Goal: Task Accomplishment & Management: Use online tool/utility

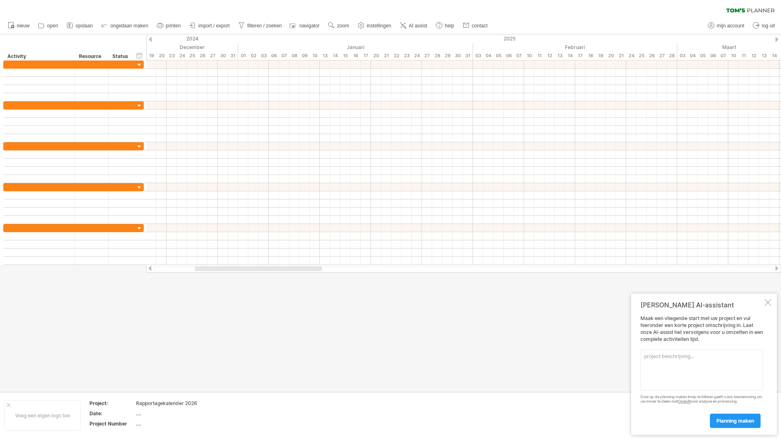
click at [767, 303] on div at bounding box center [767, 302] width 7 height 7
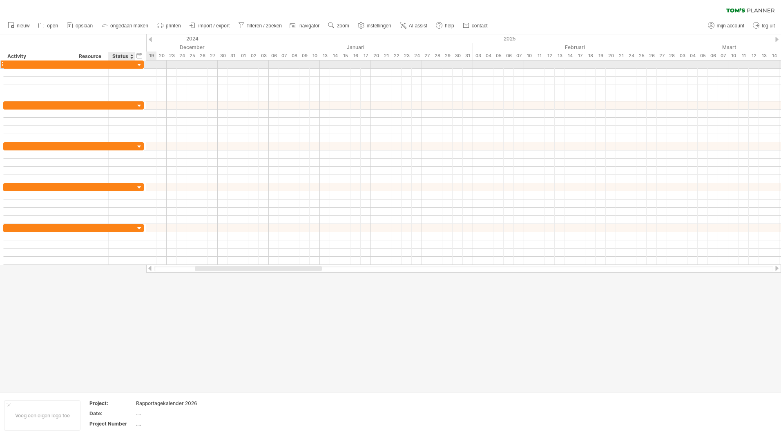
click at [128, 64] on div at bounding box center [122, 64] width 18 height 8
click at [140, 65] on div at bounding box center [140, 65] width 8 height 8
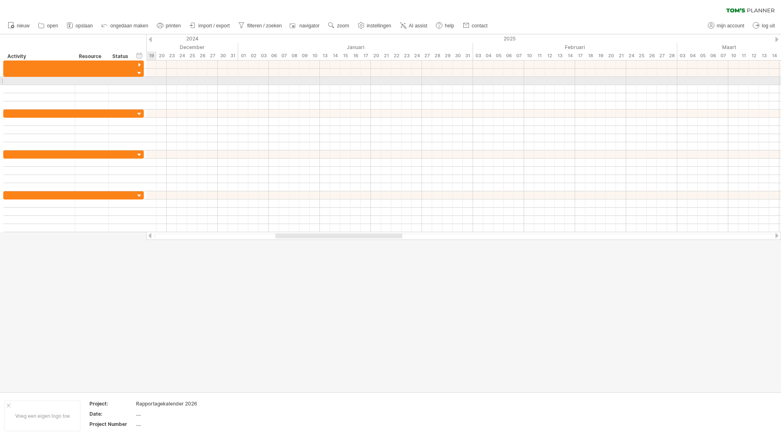
click at [159, 78] on div at bounding box center [463, 81] width 635 height 8
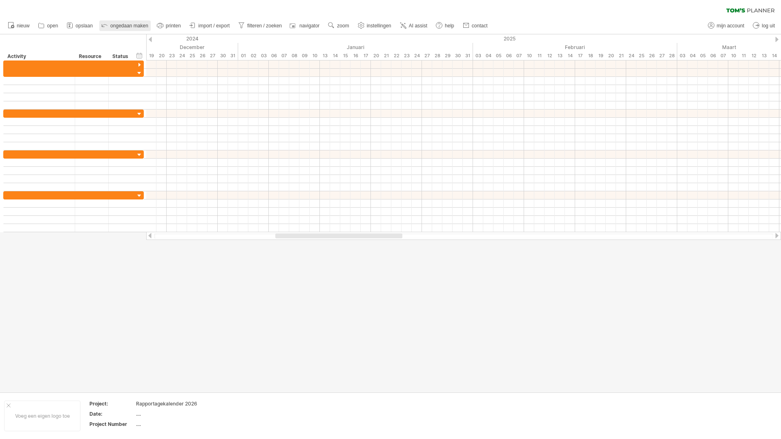
click at [124, 25] on span "ongedaan maken" at bounding box center [129, 26] width 38 height 6
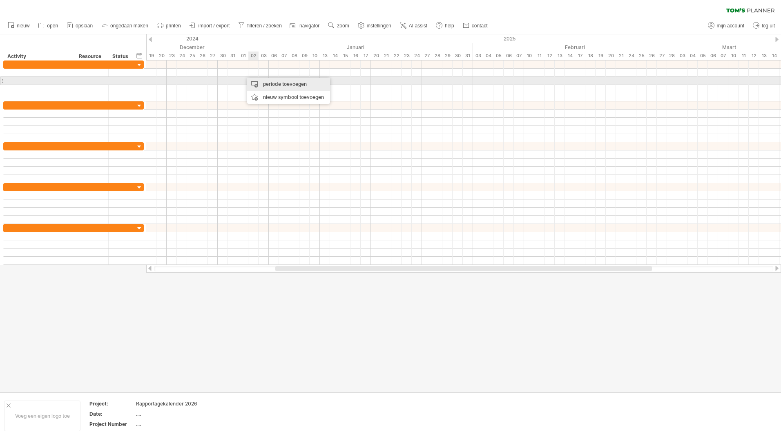
click at [265, 84] on div "periode toevoegen" at bounding box center [288, 84] width 83 height 13
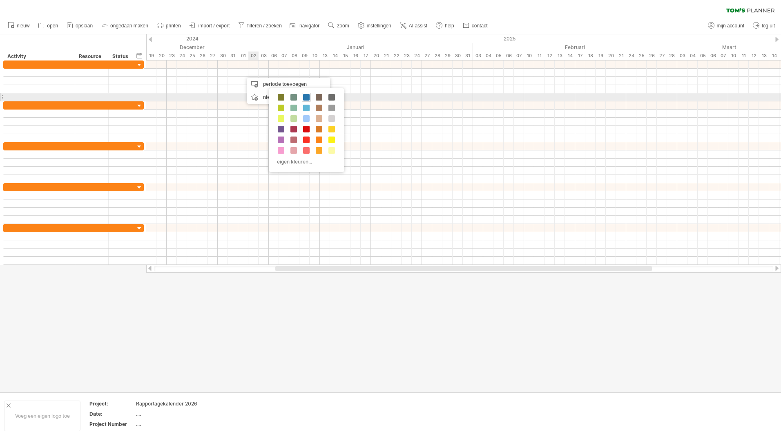
click at [305, 97] on span at bounding box center [306, 97] width 7 height 7
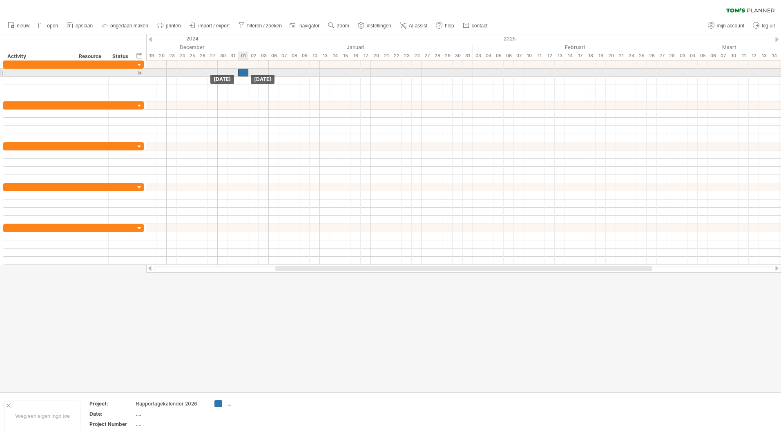
drag, startPoint x: 249, startPoint y: 74, endPoint x: 244, endPoint y: 74, distance: 4.9
click at [244, 74] on div at bounding box center [243, 73] width 10 height 8
drag, startPoint x: 247, startPoint y: 72, endPoint x: 286, endPoint y: 74, distance: 38.8
click at [286, 74] on div at bounding box center [263, 73] width 51 height 8
drag, startPoint x: 239, startPoint y: 70, endPoint x: 257, endPoint y: 71, distance: 18.0
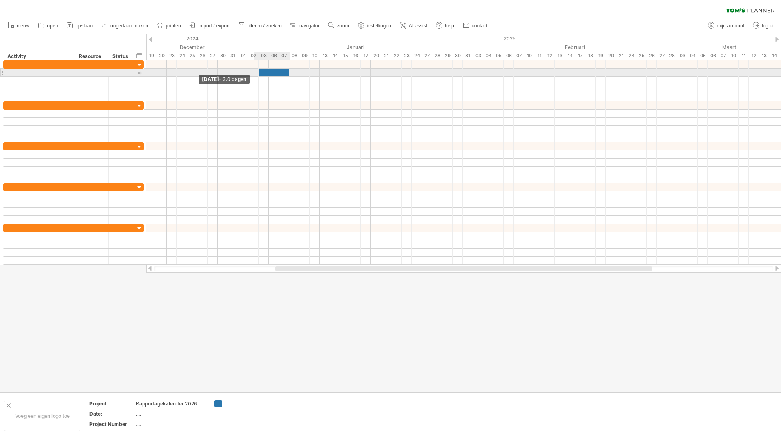
click at [257, 71] on span at bounding box center [258, 73] width 3 height 8
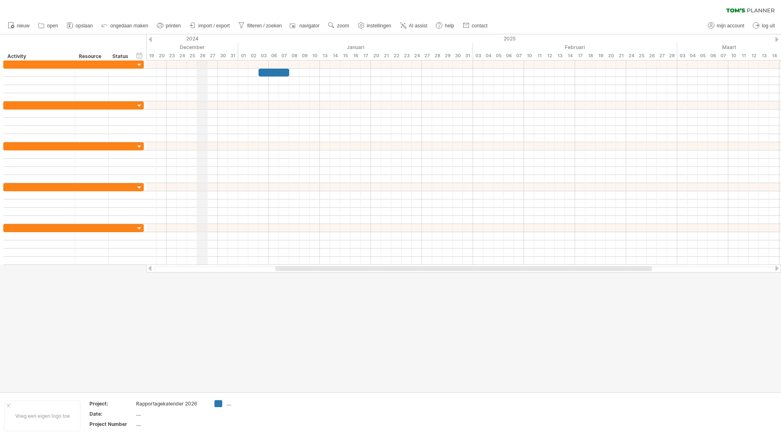
click at [227, 48] on div "tijdlijn instellingen" at bounding box center [229, 47] width 64 height 13
select select "*"
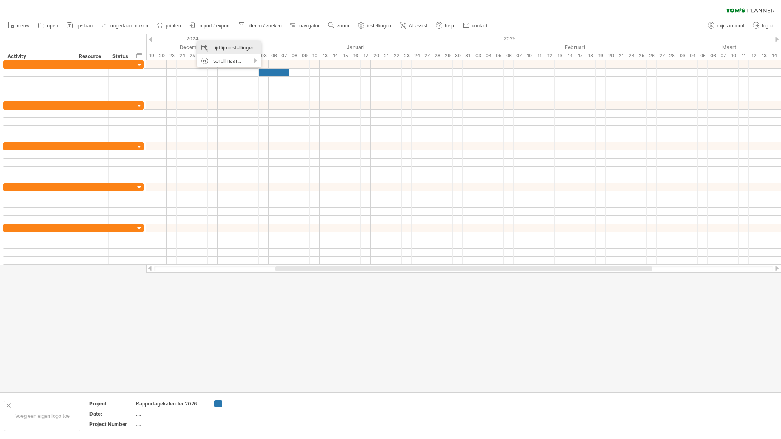
select select "**"
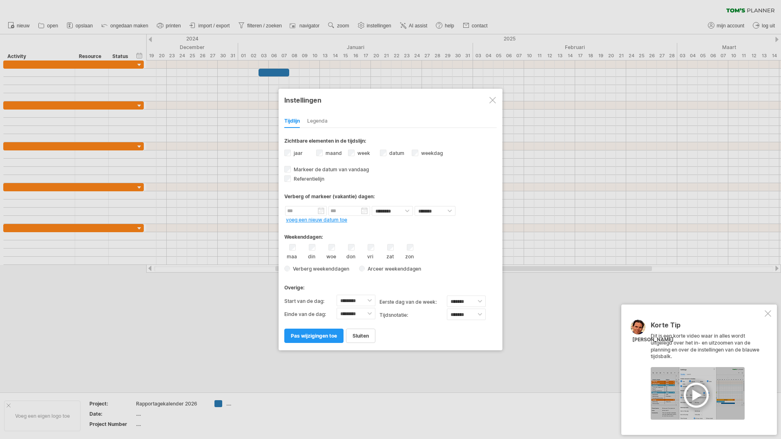
click at [324, 122] on div "Legenda" at bounding box center [317, 121] width 20 height 13
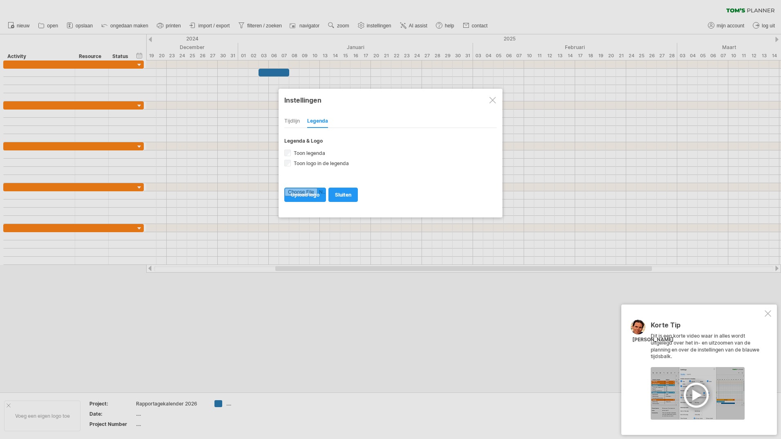
click at [292, 118] on div "Tijdlijn" at bounding box center [292, 121] width 16 height 13
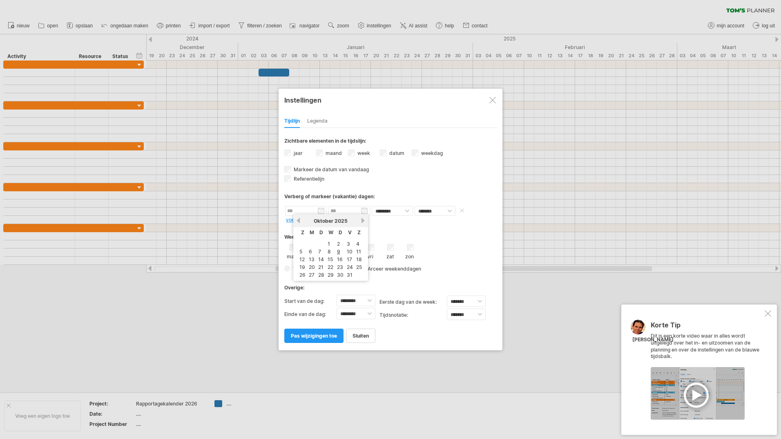
click at [318, 211] on input "text" at bounding box center [306, 211] width 42 height 10
click at [363, 222] on link "volgende" at bounding box center [363, 220] width 6 height 6
click at [297, 219] on link "vorige" at bounding box center [298, 220] width 6 height 6
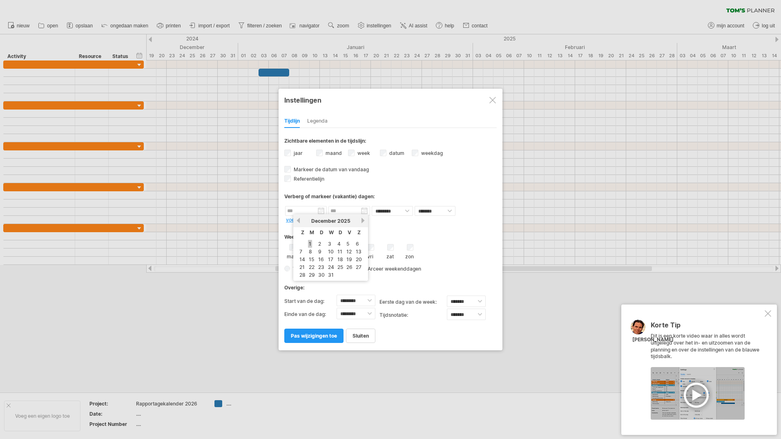
click at [310, 244] on link "1" at bounding box center [310, 244] width 4 height 8
type input "********"
click at [364, 212] on input "********" at bounding box center [349, 211] width 42 height 10
click at [405, 222] on link "volgende" at bounding box center [406, 220] width 6 height 6
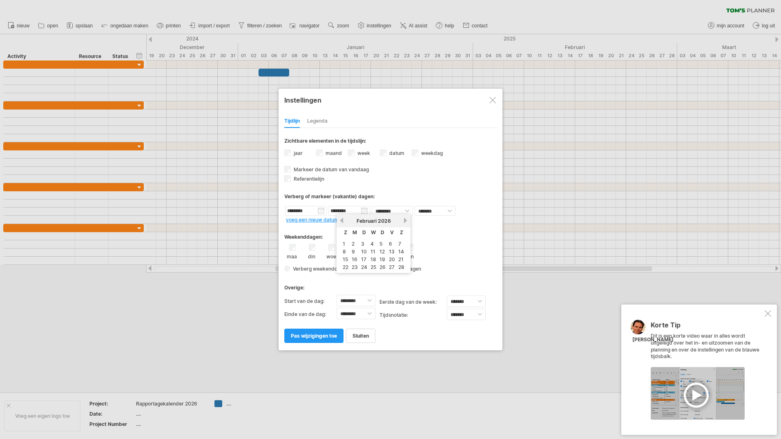
click at [405, 222] on link "volgende" at bounding box center [405, 220] width 6 height 6
click at [405, 222] on link "volgende" at bounding box center [406, 220] width 6 height 6
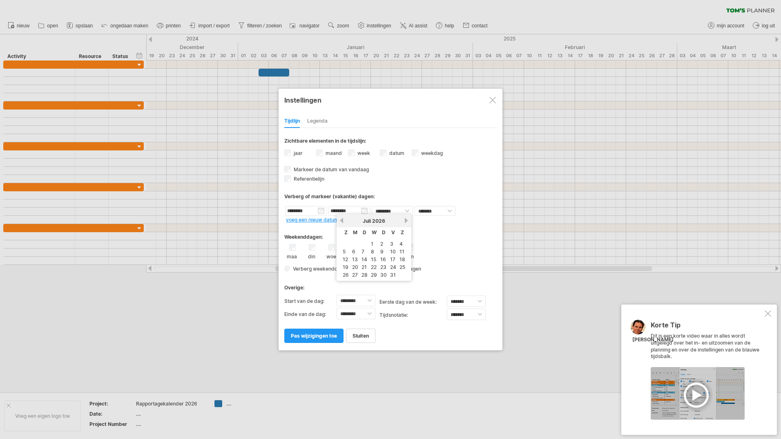
click at [405, 222] on link "volgende" at bounding box center [406, 220] width 6 height 6
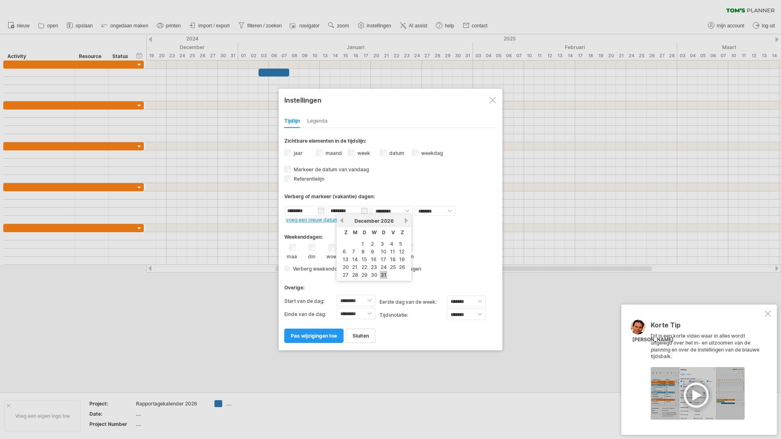
click at [386, 275] on link "31" at bounding box center [383, 275] width 7 height 8
type input "********"
click at [325, 218] on link "voeg een nieuw datum toe" at bounding box center [316, 219] width 61 height 6
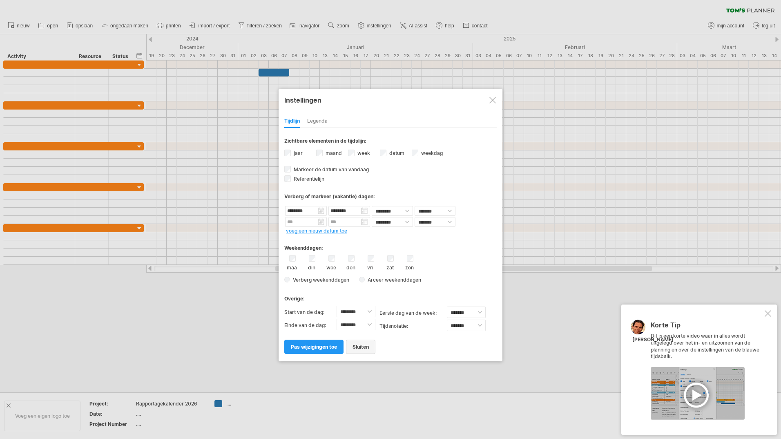
click at [359, 349] on span "sluiten" at bounding box center [360, 346] width 16 height 6
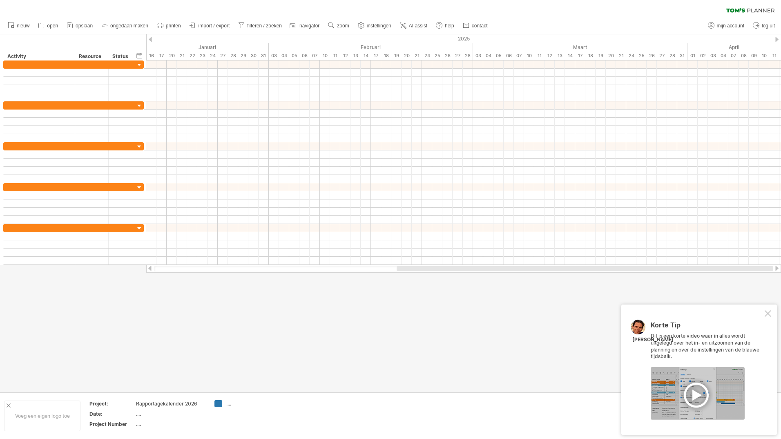
drag, startPoint x: 341, startPoint y: 266, endPoint x: 481, endPoint y: 272, distance: 140.2
click at [481, 272] on div "Probeert verbinding te maken met [DOMAIN_NAME] Opnieuw verbonden 0% wissen filt…" at bounding box center [390, 219] width 781 height 439
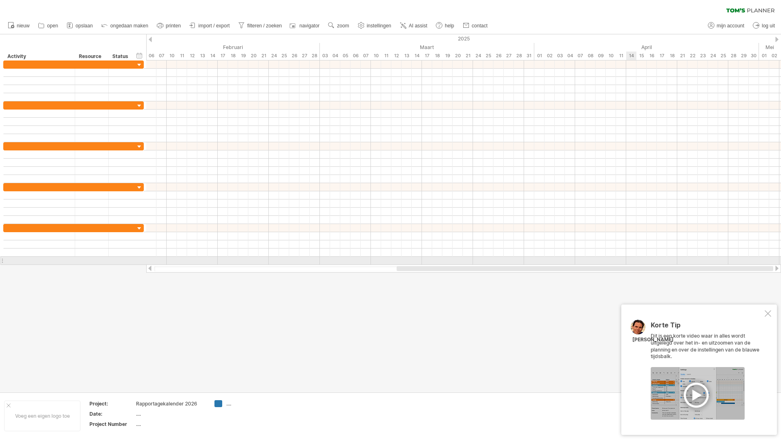
drag, startPoint x: 487, startPoint y: 268, endPoint x: 634, endPoint y: 263, distance: 147.1
click at [634, 263] on div "Probeert verbinding te maken met [DOMAIN_NAME] Opnieuw verbonden 0% wissen filt…" at bounding box center [390, 219] width 781 height 439
drag, startPoint x: 619, startPoint y: 269, endPoint x: 727, endPoint y: 263, distance: 108.0
click at [727, 263] on div "Probeert verbinding te maken met [DOMAIN_NAME] Opnieuw verbonden 0% wissen filt…" at bounding box center [390, 219] width 781 height 439
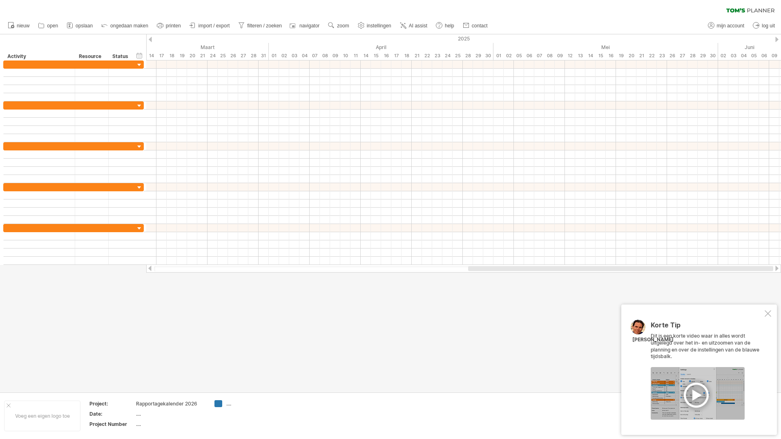
drag, startPoint x: 638, startPoint y: 267, endPoint x: 753, endPoint y: 270, distance: 115.6
click at [753, 270] on div at bounding box center [620, 268] width 305 height 5
click at [777, 267] on div at bounding box center [776, 267] width 7 height 5
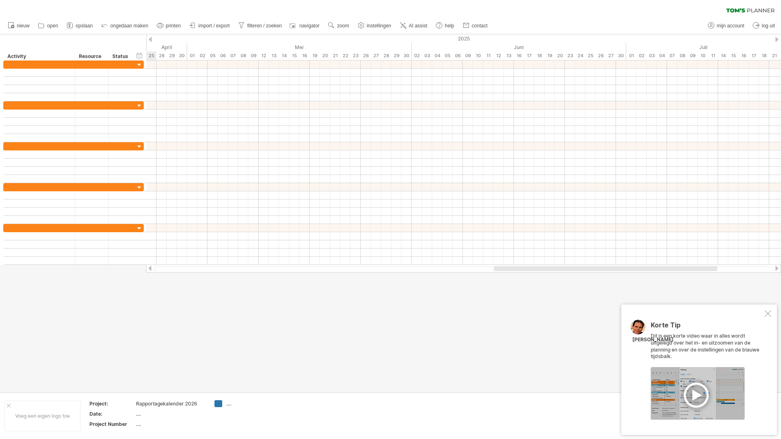
click at [777, 267] on div at bounding box center [776, 267] width 7 height 5
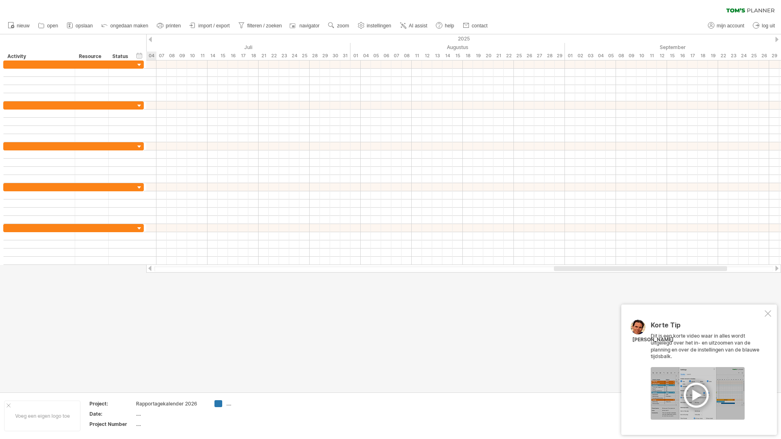
click at [777, 267] on div at bounding box center [776, 267] width 7 height 5
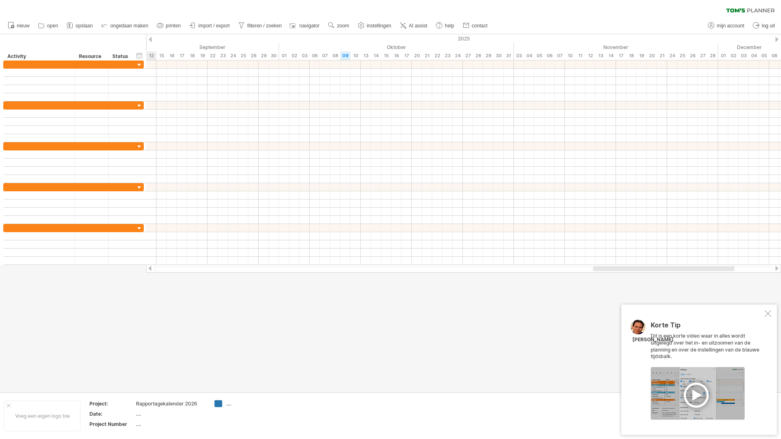
click at [777, 267] on div at bounding box center [776, 267] width 7 height 5
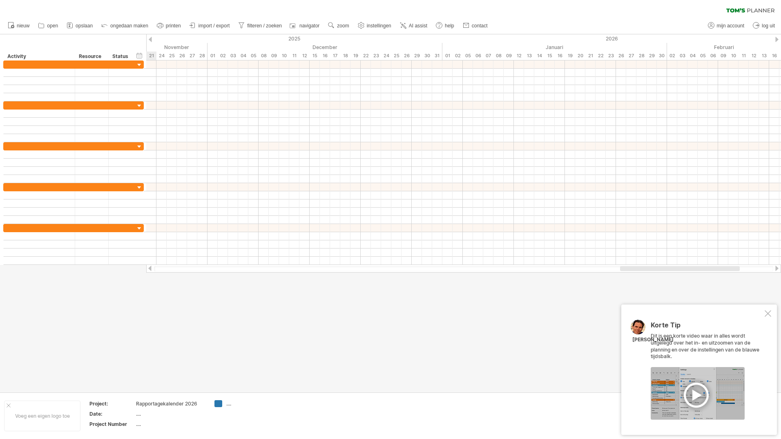
click at [777, 267] on div at bounding box center [776, 267] width 7 height 5
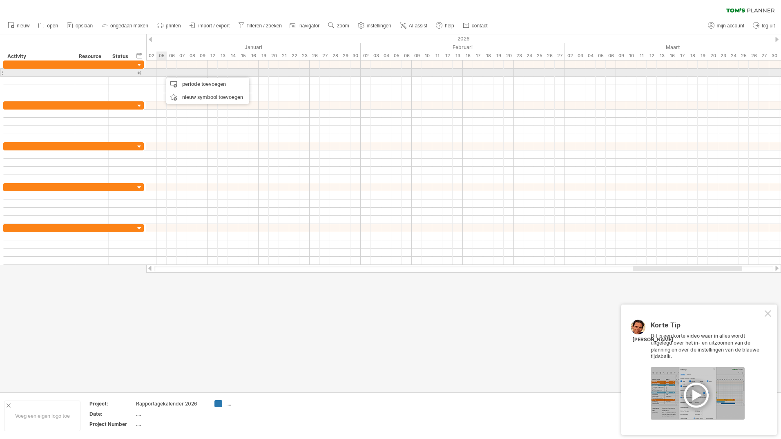
click at [163, 74] on div at bounding box center [463, 73] width 635 height 8
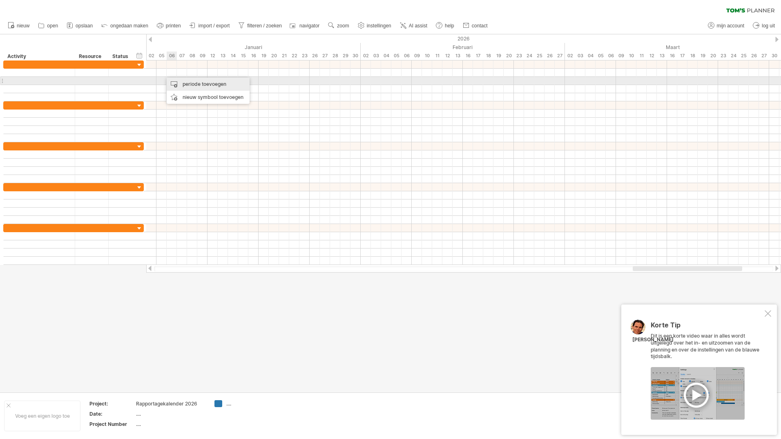
click at [182, 82] on div "periode toevoegen" at bounding box center [208, 84] width 83 height 13
click at [176, 83] on div "periode toevoegen" at bounding box center [208, 84] width 83 height 13
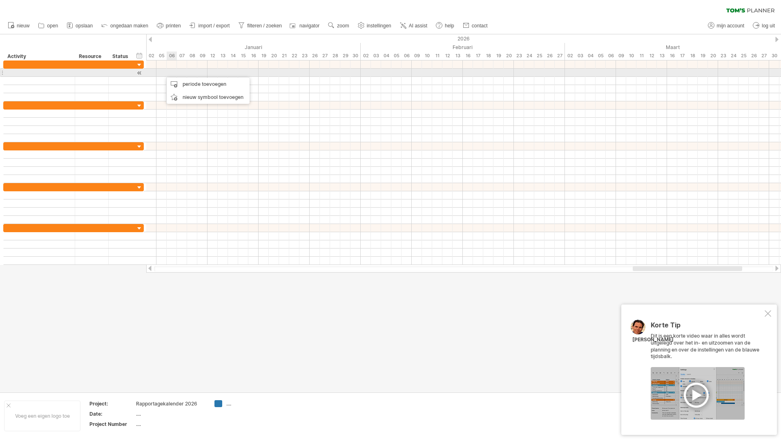
click at [171, 74] on div at bounding box center [463, 73] width 635 height 8
click at [171, 73] on div at bounding box center [463, 73] width 635 height 8
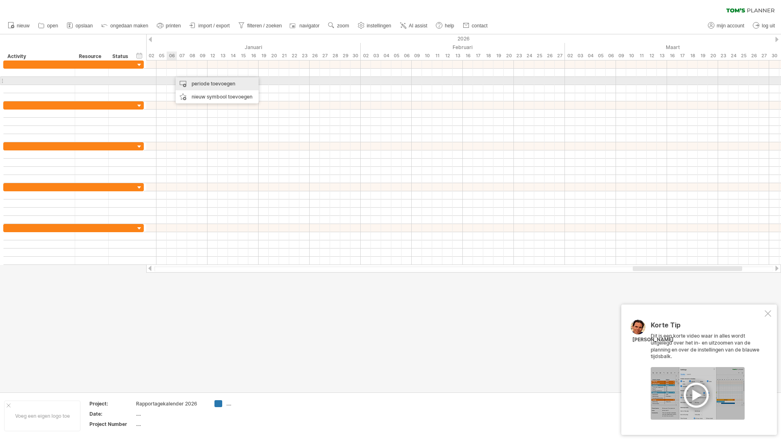
click at [207, 83] on div "periode toevoegen" at bounding box center [217, 83] width 83 height 13
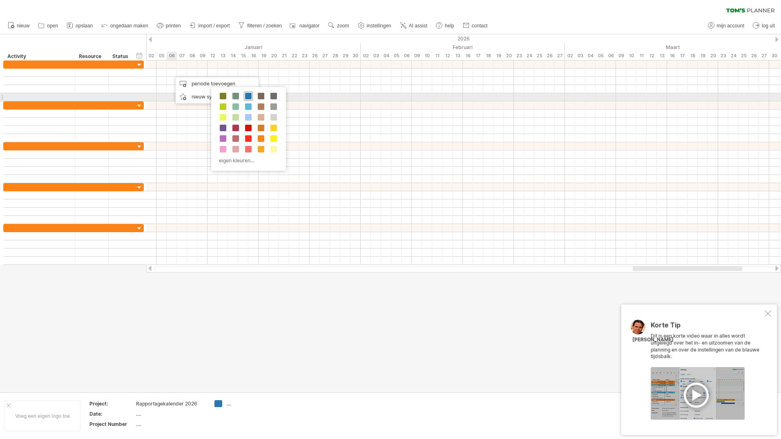
click at [247, 95] on span at bounding box center [248, 96] width 7 height 7
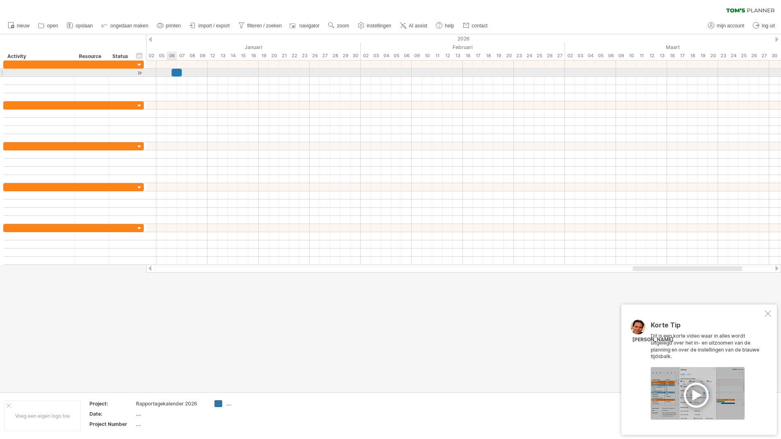
click at [176, 73] on div at bounding box center [177, 73] width 10 height 8
drag, startPoint x: 181, startPoint y: 73, endPoint x: 205, endPoint y: 73, distance: 24.1
click at [205, 73] on div at bounding box center [190, 73] width 36 height 8
drag, startPoint x: 171, startPoint y: 72, endPoint x: 160, endPoint y: 72, distance: 11.0
click at [160, 72] on span at bounding box center [161, 73] width 3 height 8
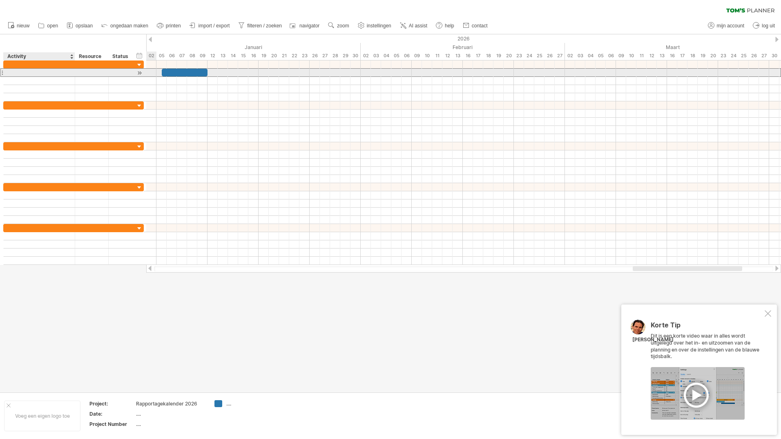
click at [42, 71] on div at bounding box center [39, 73] width 63 height 8
type input "**********"
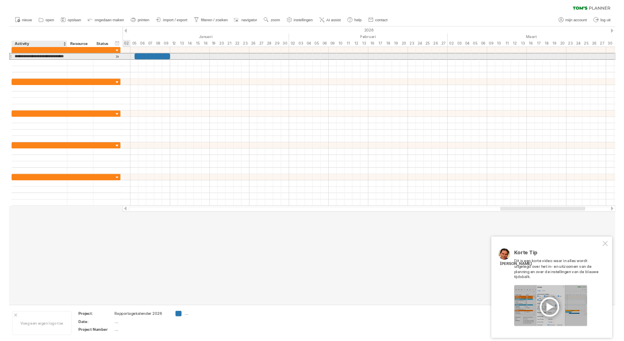
scroll to position [0, 43]
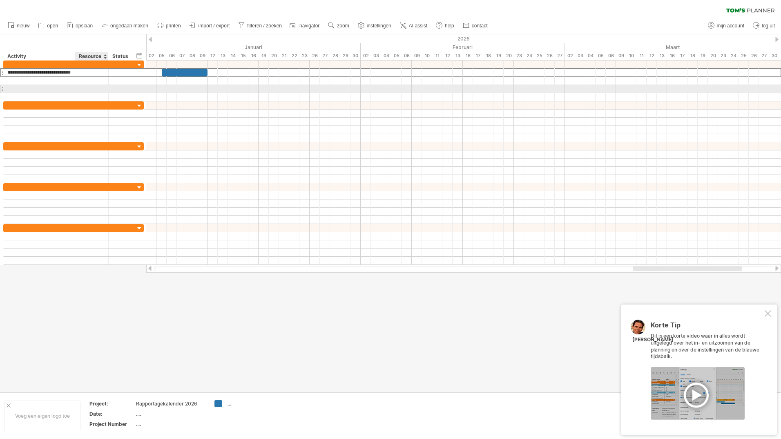
click at [77, 87] on div at bounding box center [91, 89] width 33 height 8
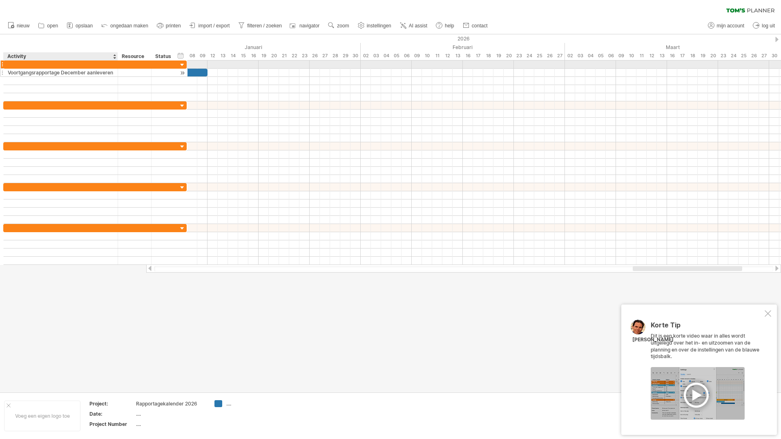
drag, startPoint x: 74, startPoint y: 65, endPoint x: 116, endPoint y: 69, distance: 43.0
click at [116, 69] on div "**********" at bounding box center [94, 80] width 183 height 41
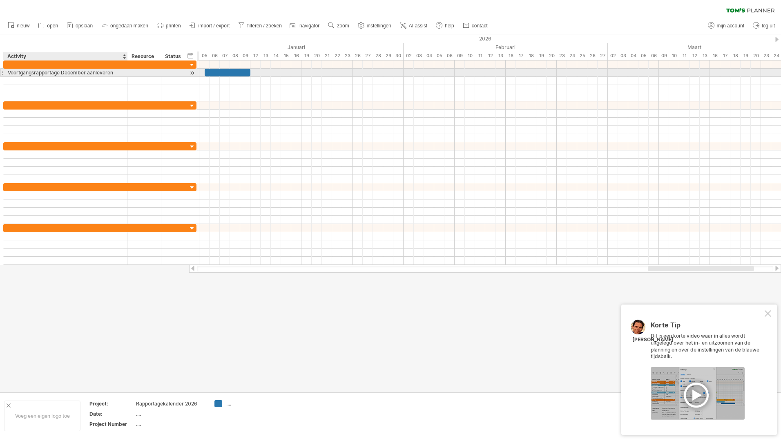
drag, startPoint x: 117, startPoint y: 73, endPoint x: 127, endPoint y: 72, distance: 9.8
click at [127, 72] on div at bounding box center [127, 73] width 4 height 8
